Goal: Task Accomplishment & Management: Use online tool/utility

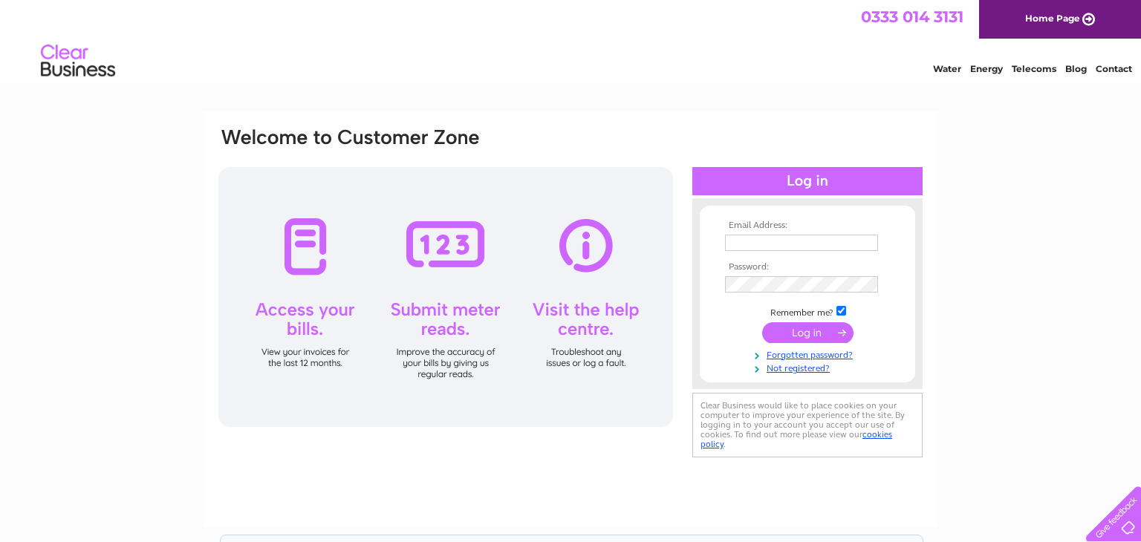
type input "paulamcguinness2010@hotmail.com"
click at [810, 332] on input "submit" at bounding box center [807, 332] width 91 height 21
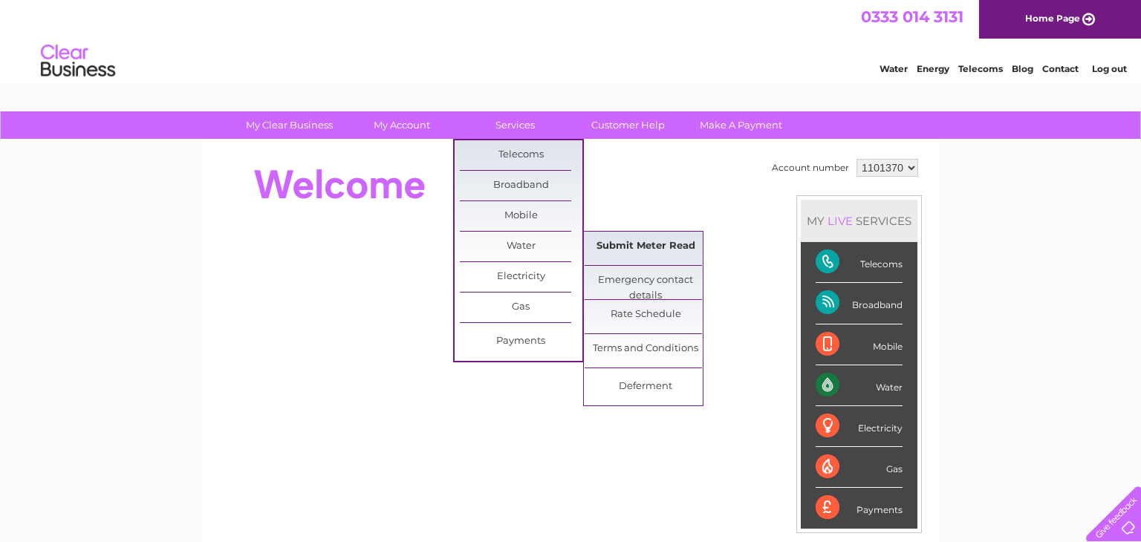
click at [643, 244] on link "Submit Meter Read" at bounding box center [646, 247] width 123 height 30
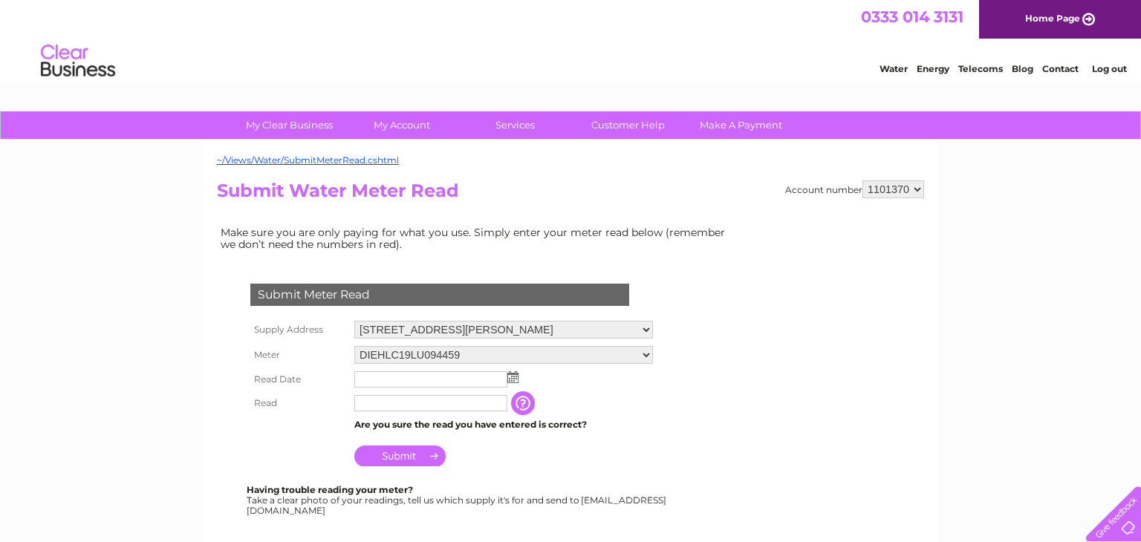
click at [516, 375] on img at bounding box center [512, 377] width 11 height 12
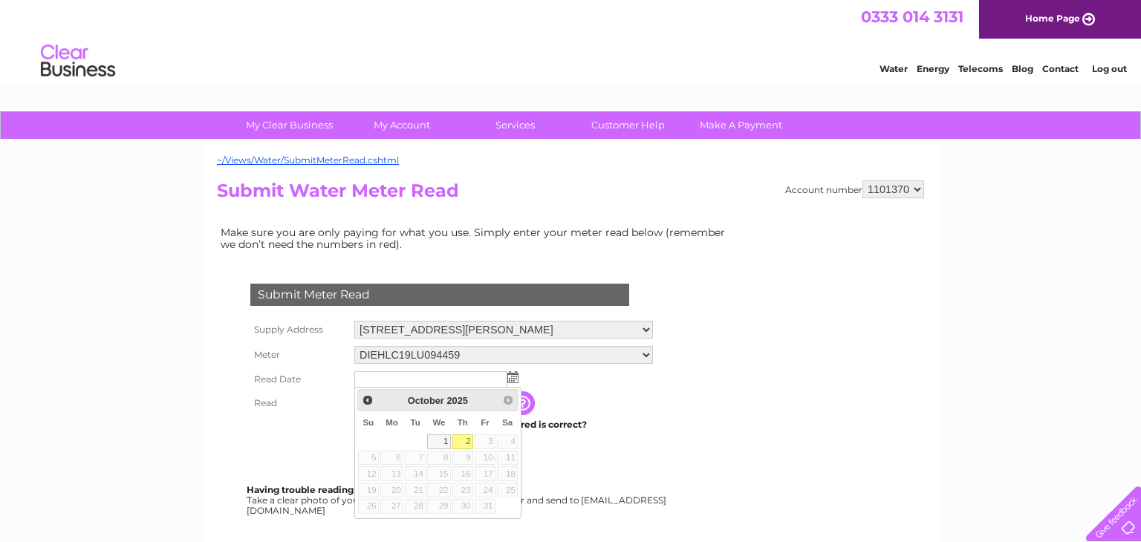
click at [460, 445] on link "2" at bounding box center [462, 442] width 21 height 15
type input "[DATE]"
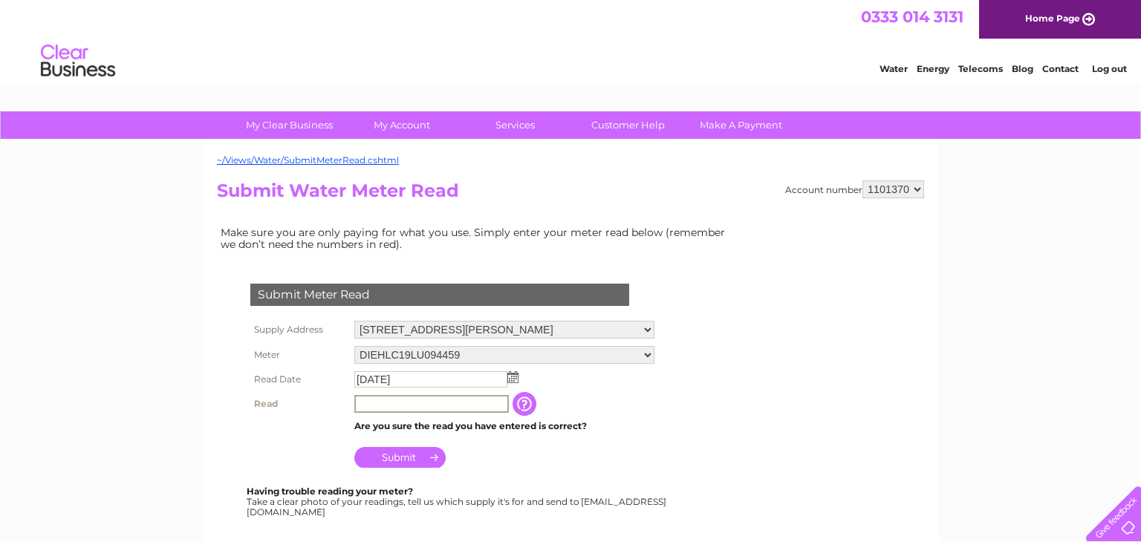
click at [368, 400] on input "text" at bounding box center [431, 404] width 155 height 18
type input "00163"
click at [398, 456] on input "Submit" at bounding box center [399, 456] width 91 height 21
